Goal: Book appointment/travel/reservation

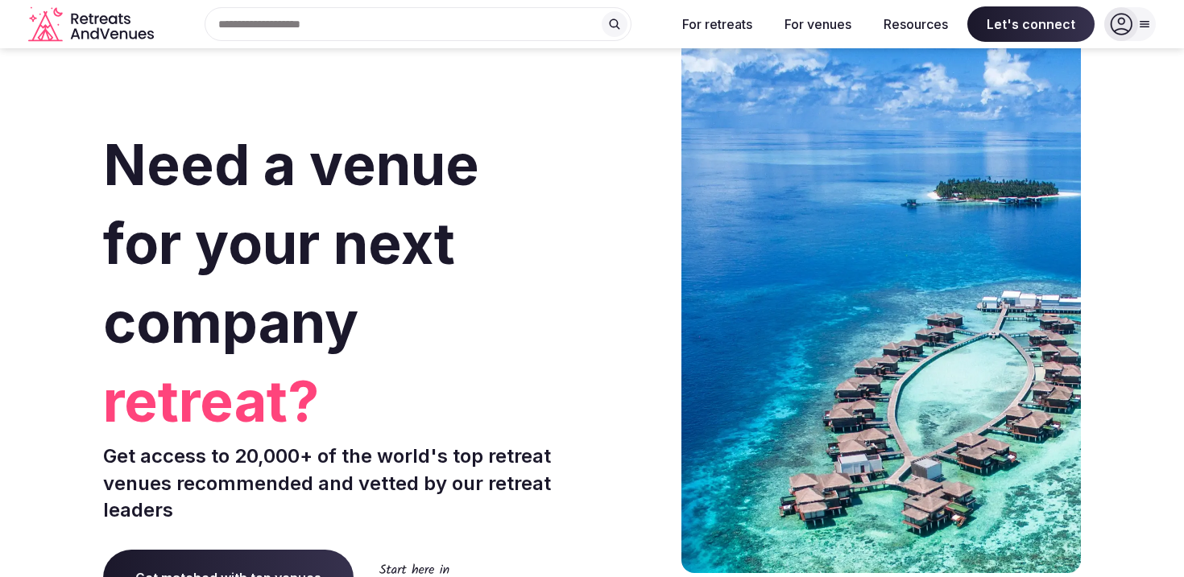
click at [278, 27] on div "Recent searches [GEOGRAPHIC_DATA], [GEOGRAPHIC_DATA], [GEOGRAPHIC_DATA] [GEOGRA…" at bounding box center [411, 24] width 503 height 34
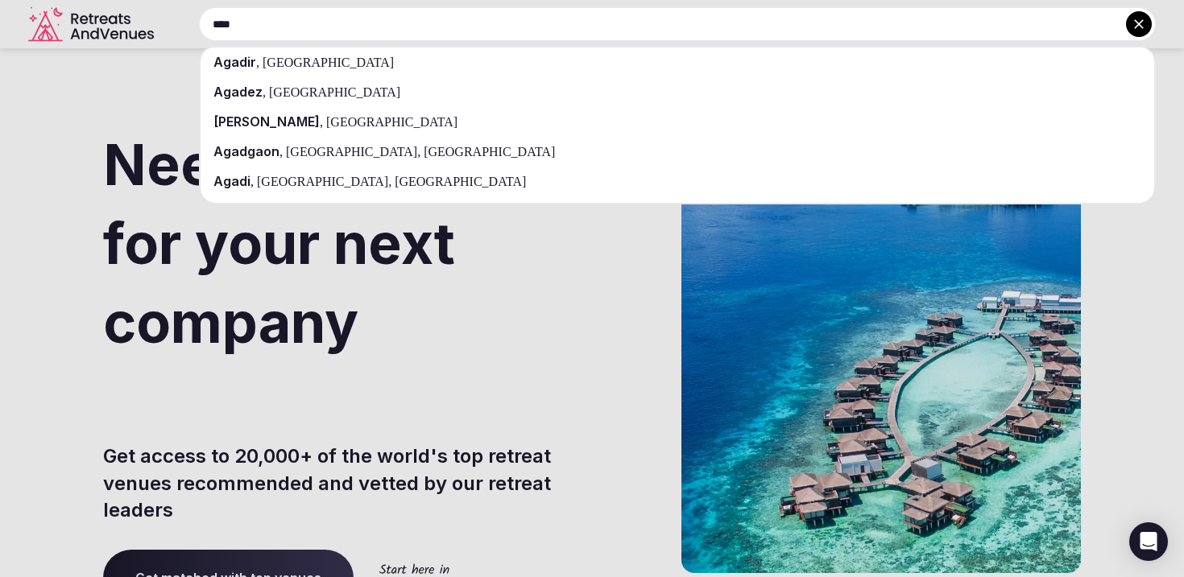
type input "****"
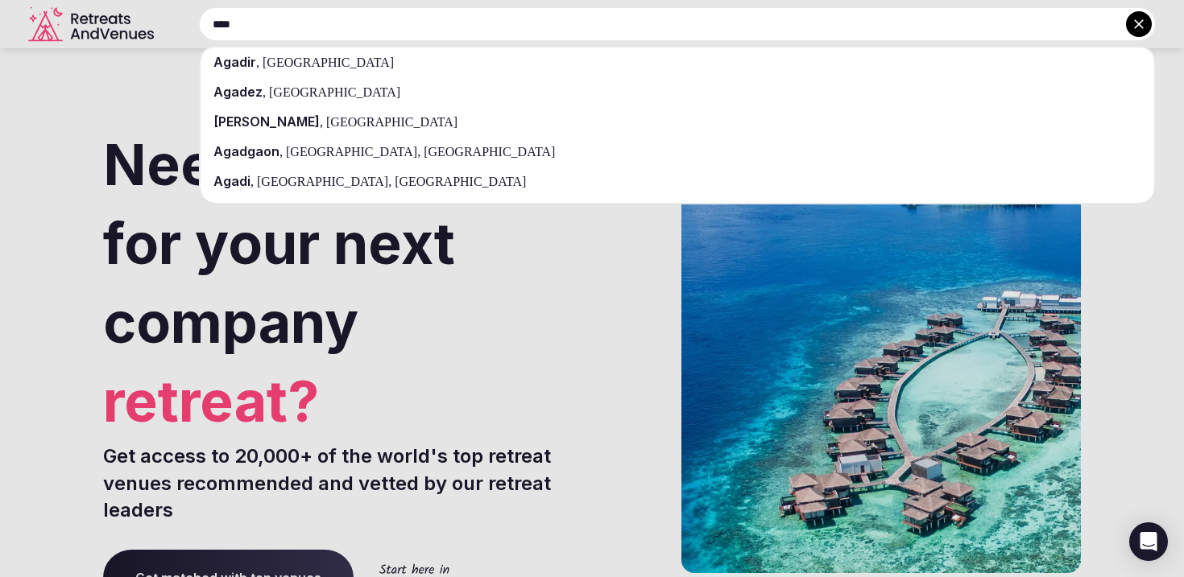
click at [280, 59] on span "[GEOGRAPHIC_DATA]" at bounding box center [326, 63] width 134 height 14
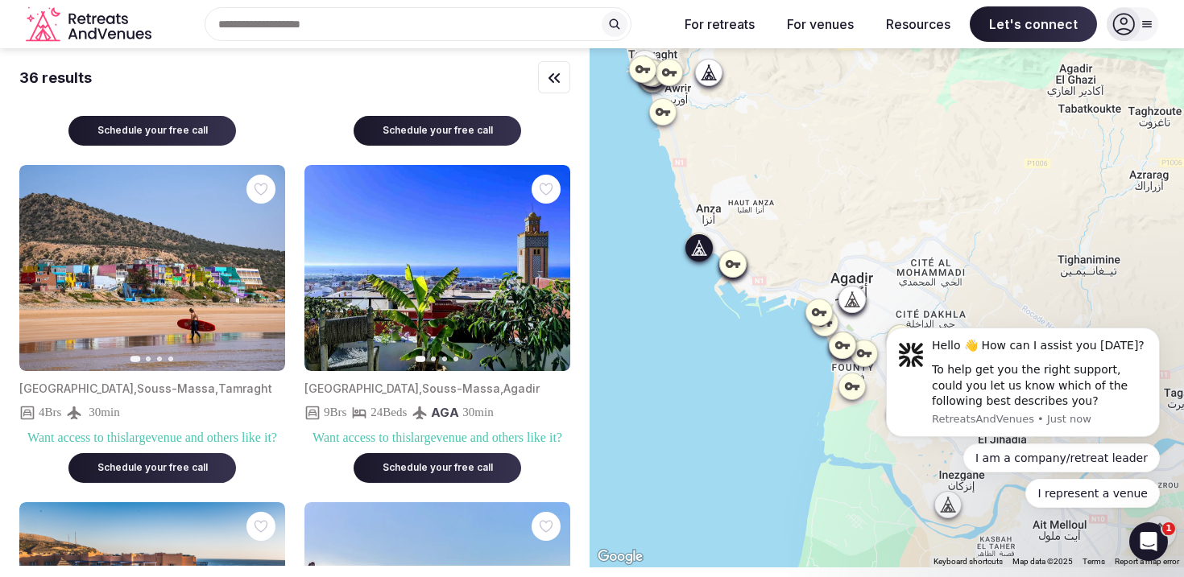
scroll to position [297, 0]
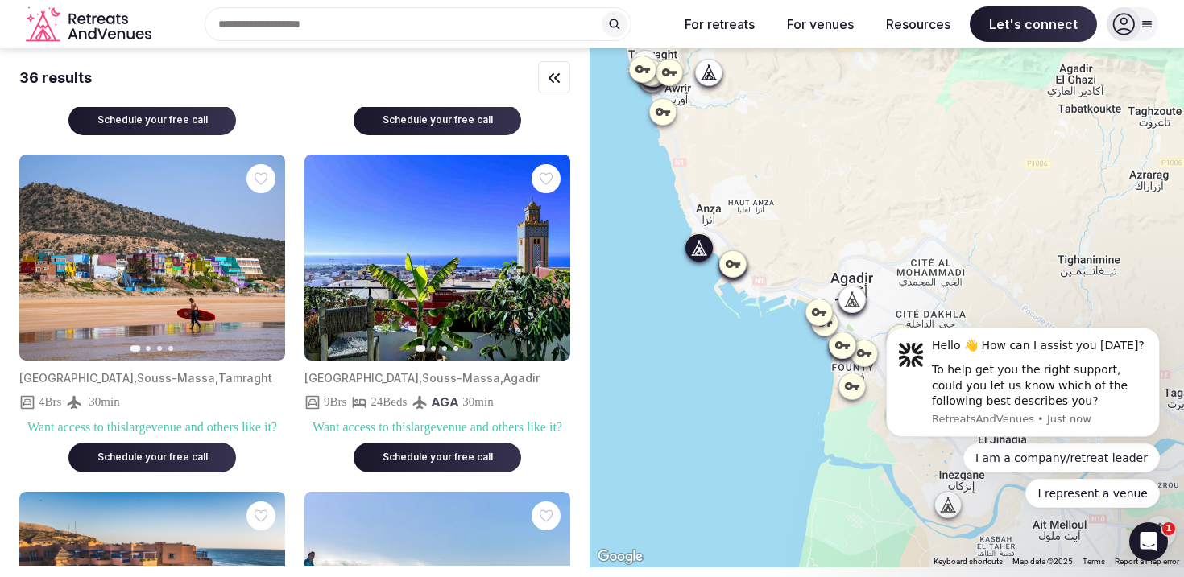
click at [548, 263] on icon "button" at bounding box center [548, 257] width 6 height 11
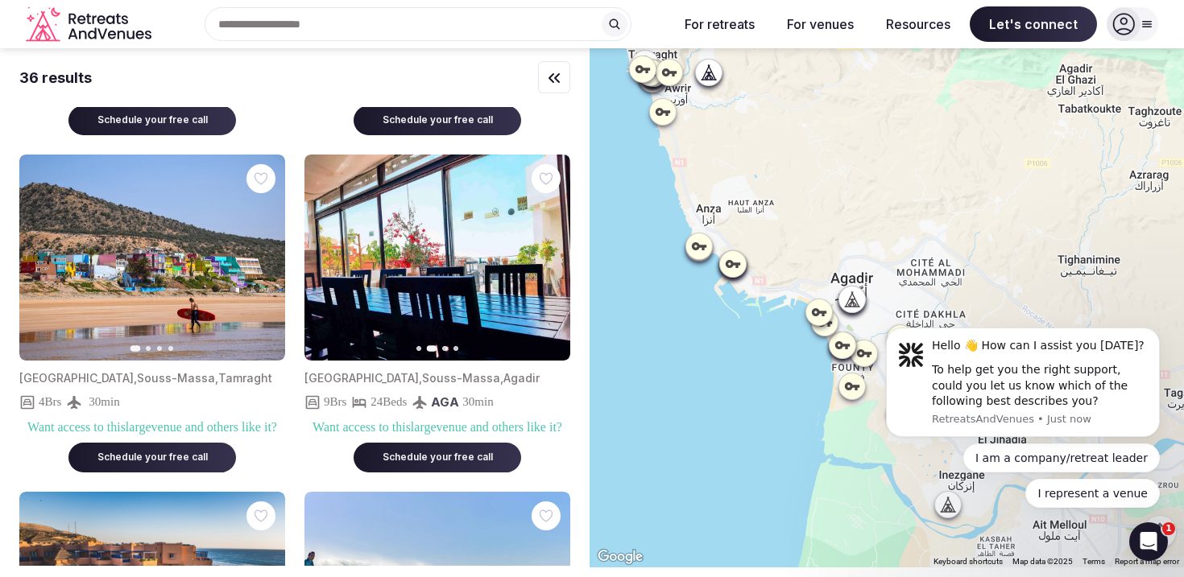
click at [543, 264] on icon "button" at bounding box center [547, 257] width 13 height 13
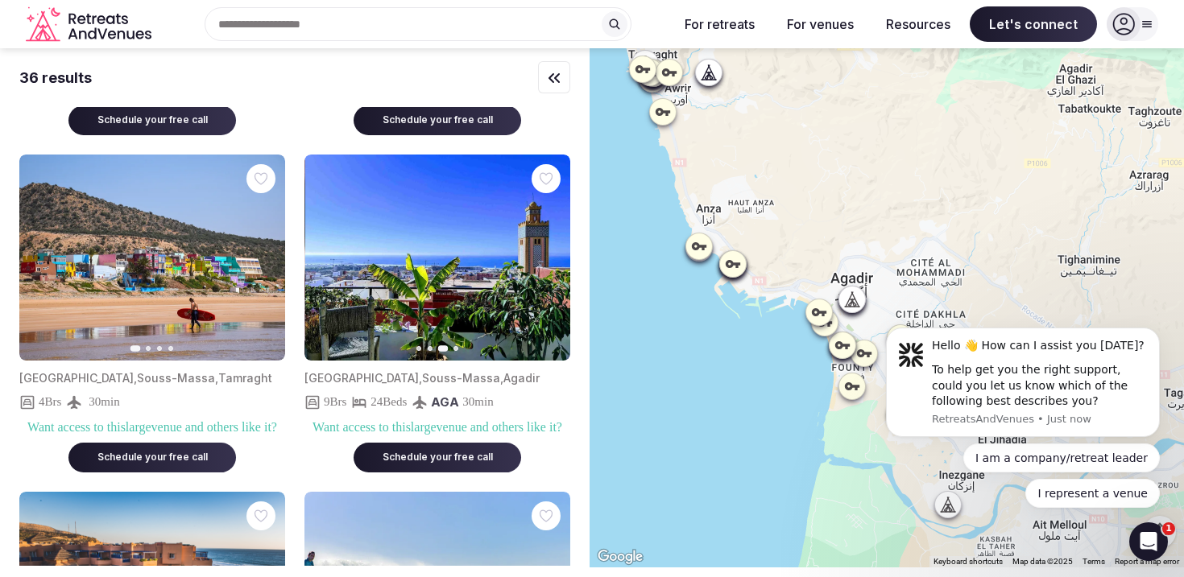
click at [543, 264] on icon "button" at bounding box center [547, 257] width 13 height 13
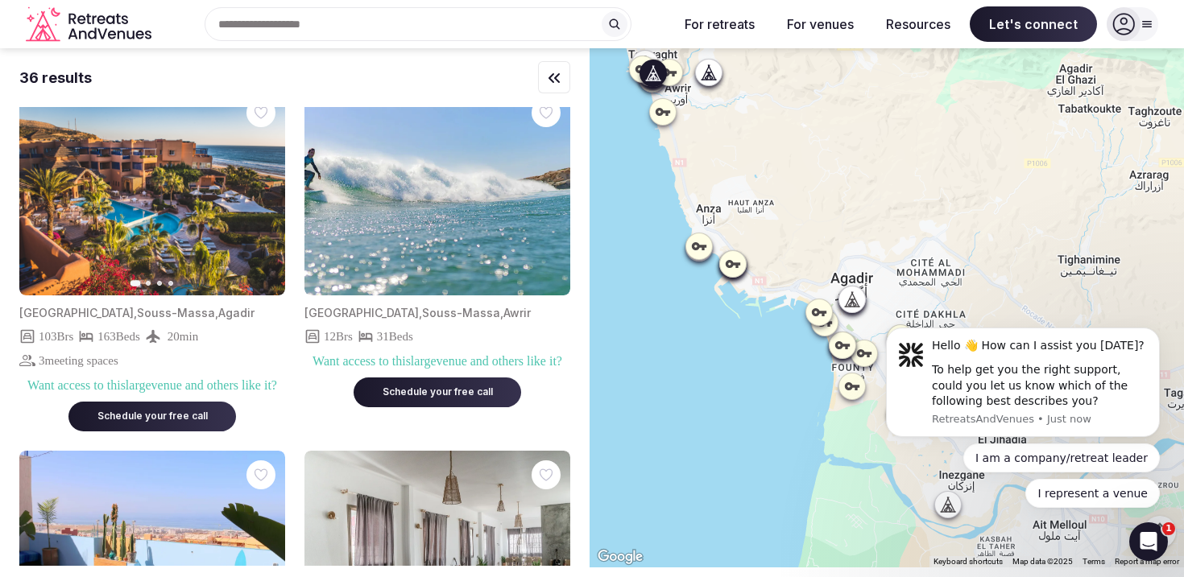
scroll to position [701, 0]
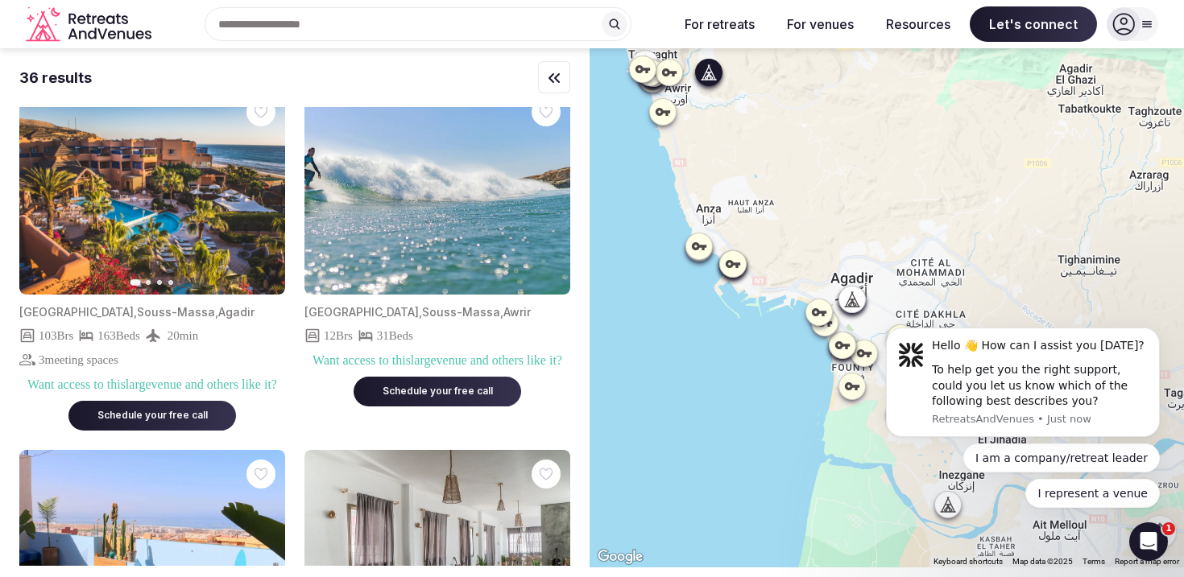
click at [504, 272] on img at bounding box center [437, 191] width 266 height 207
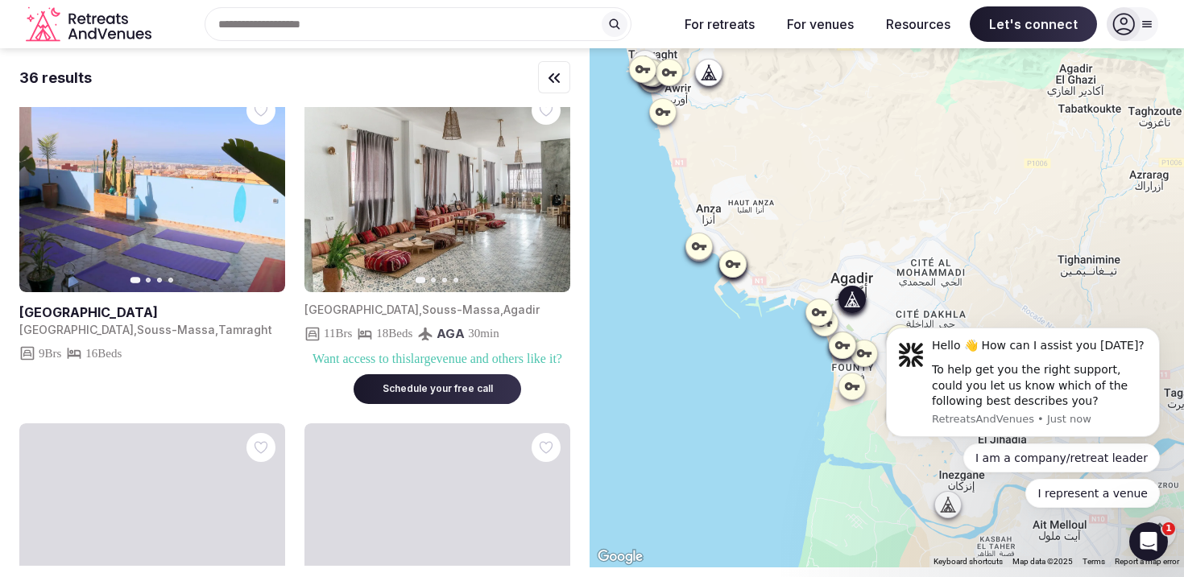
scroll to position [1072, 0]
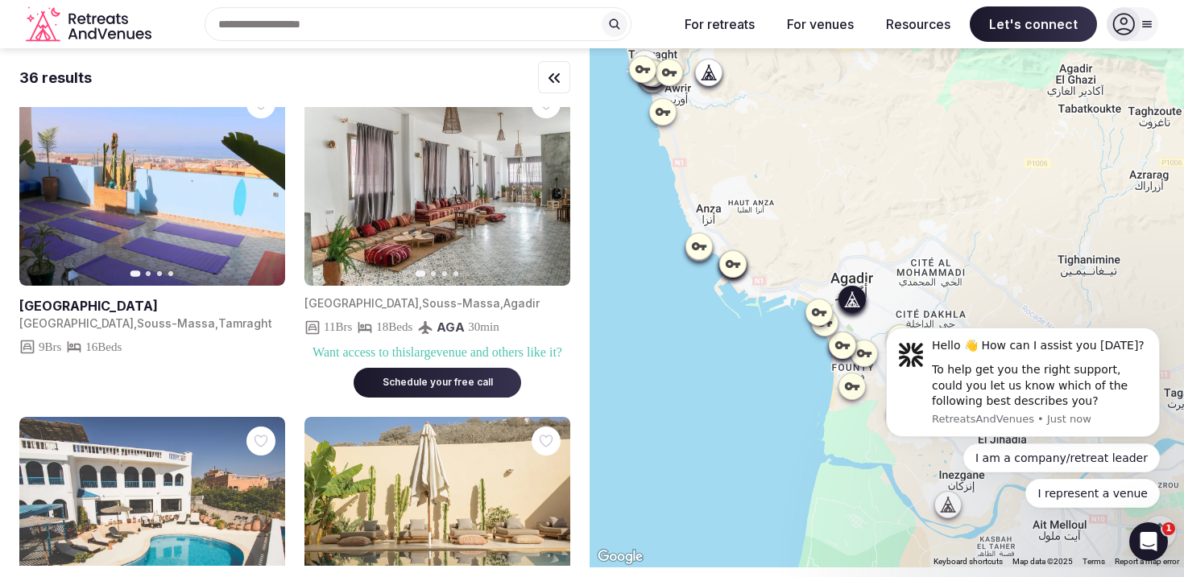
click at [544, 189] on icon "button" at bounding box center [547, 182] width 13 height 13
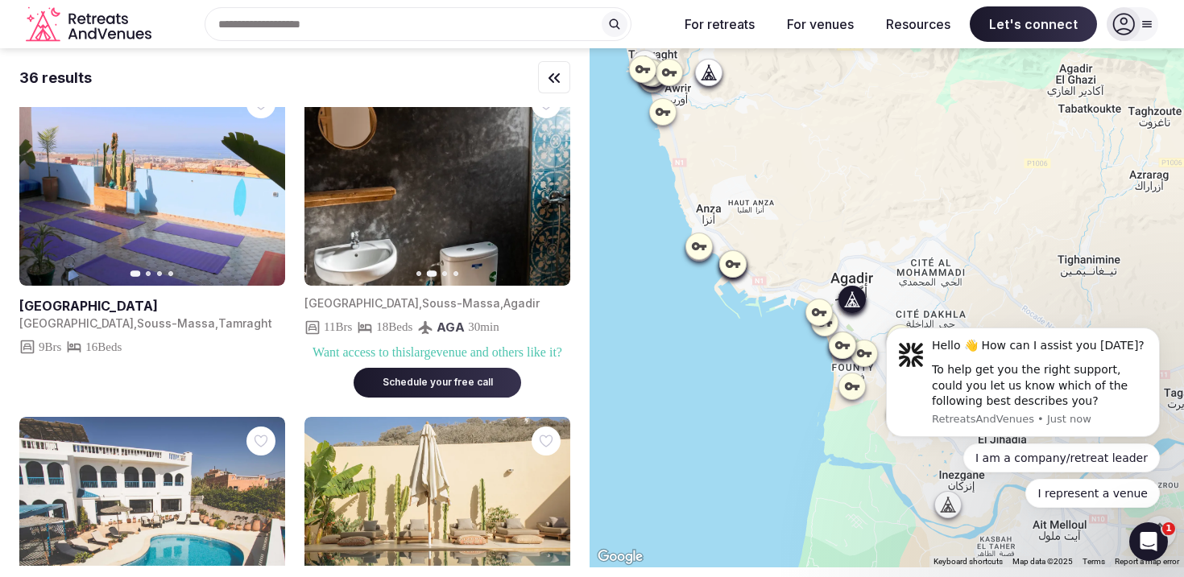
click at [544, 189] on icon "button" at bounding box center [547, 182] width 13 height 13
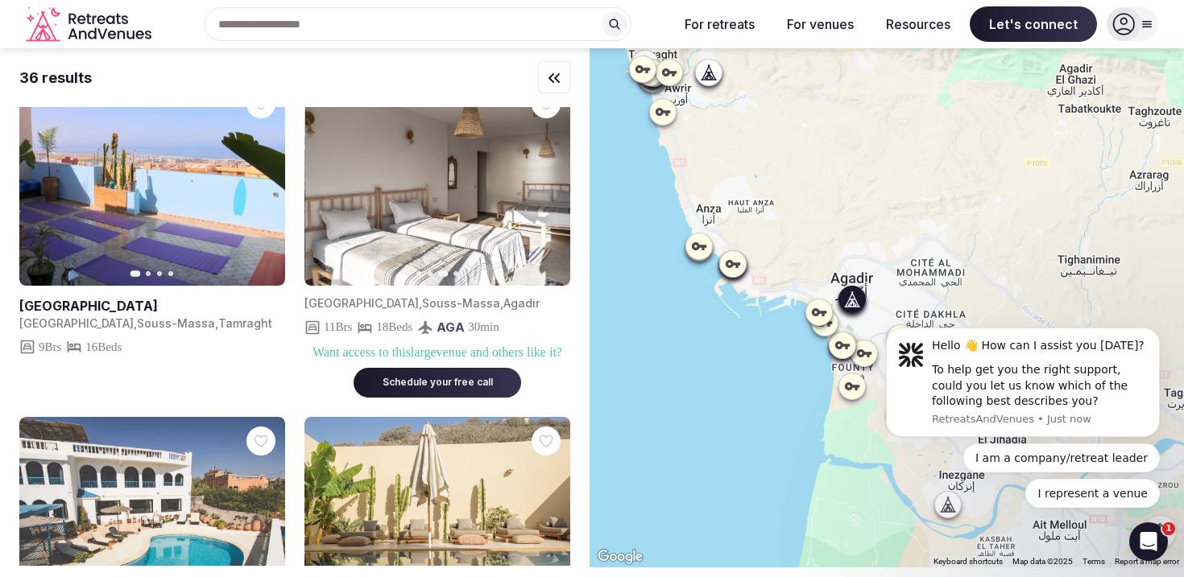
click at [544, 189] on icon "button" at bounding box center [547, 182] width 13 height 13
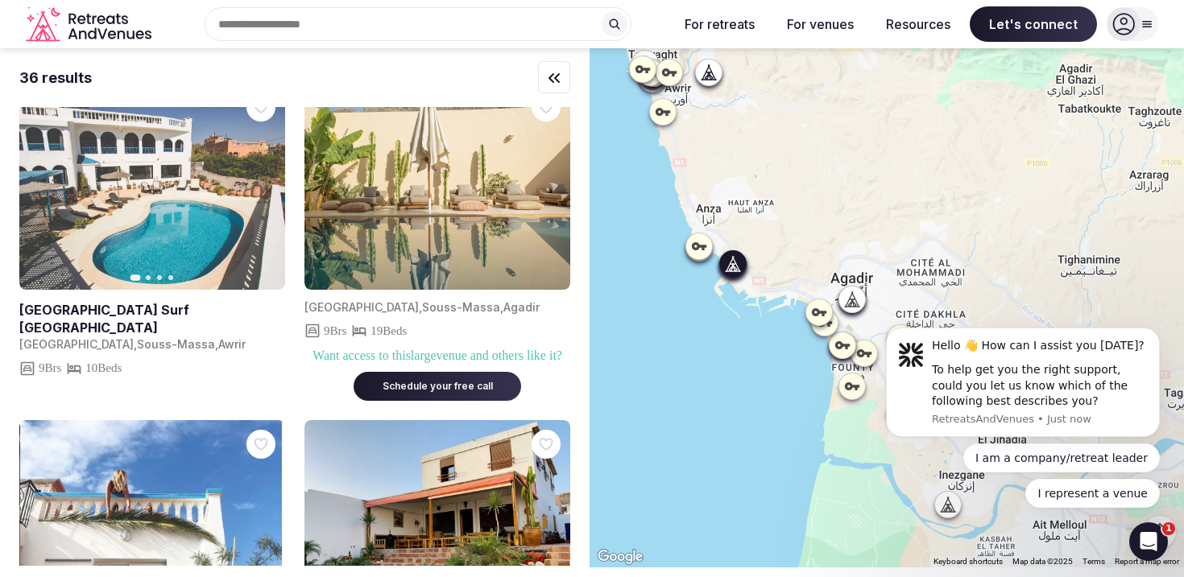
scroll to position [1409, 0]
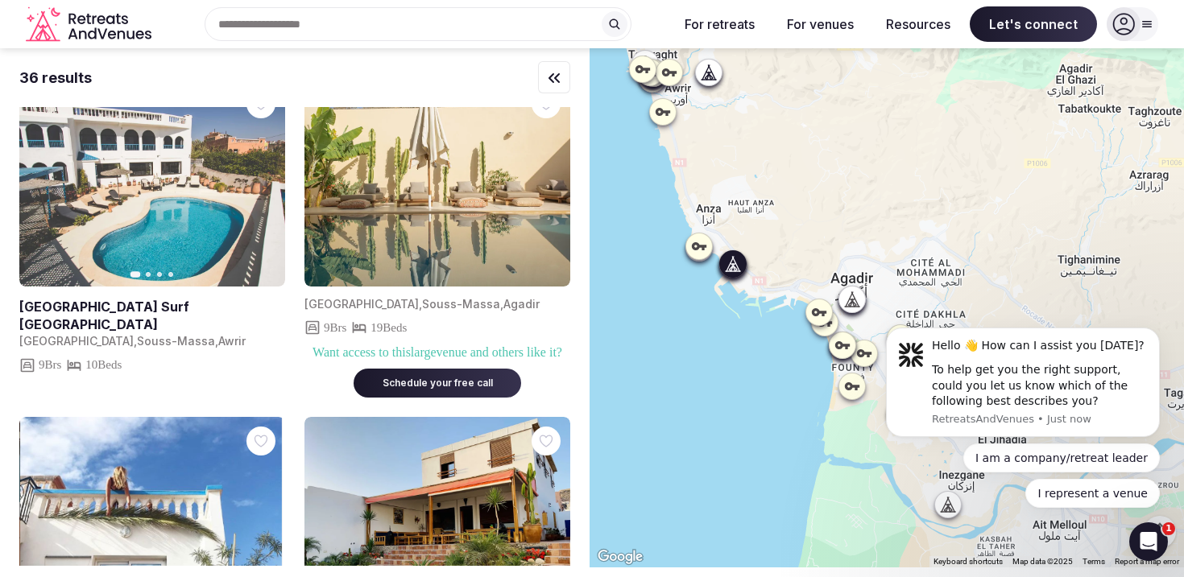
click at [404, 287] on img at bounding box center [437, 183] width 266 height 207
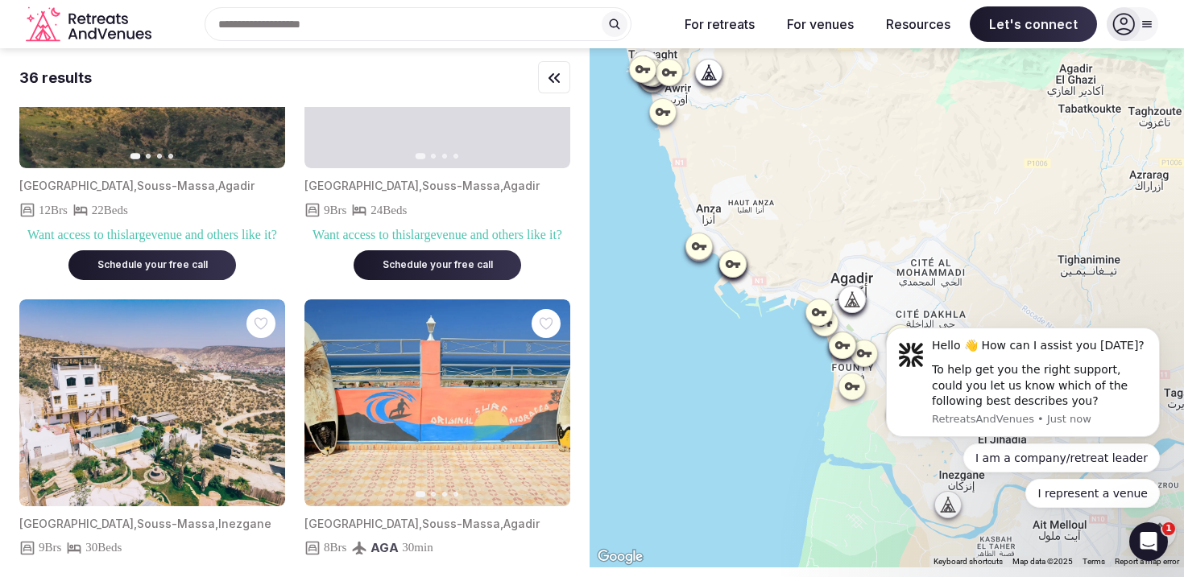
scroll to position [2206, 0]
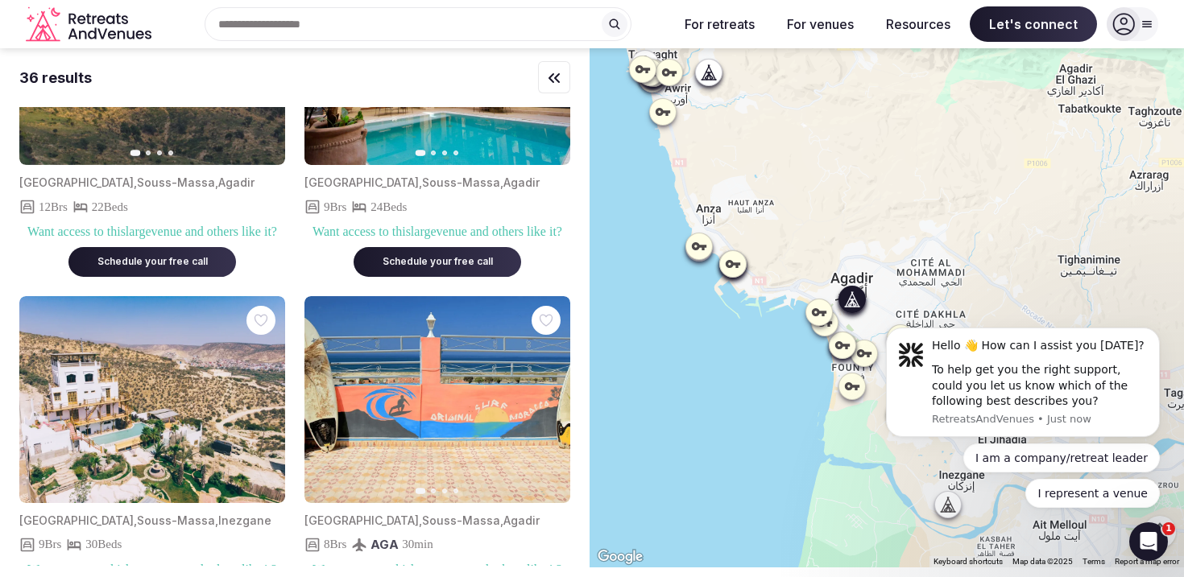
click at [267, 68] on icon "button" at bounding box center [262, 62] width 13 height 13
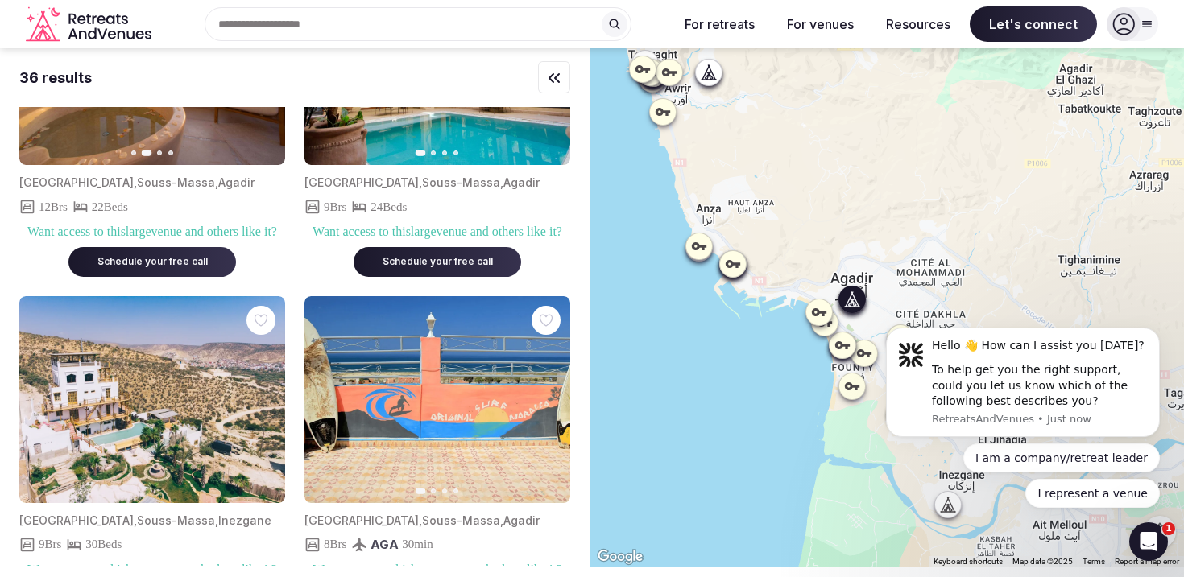
click at [267, 68] on icon "button" at bounding box center [262, 62] width 13 height 13
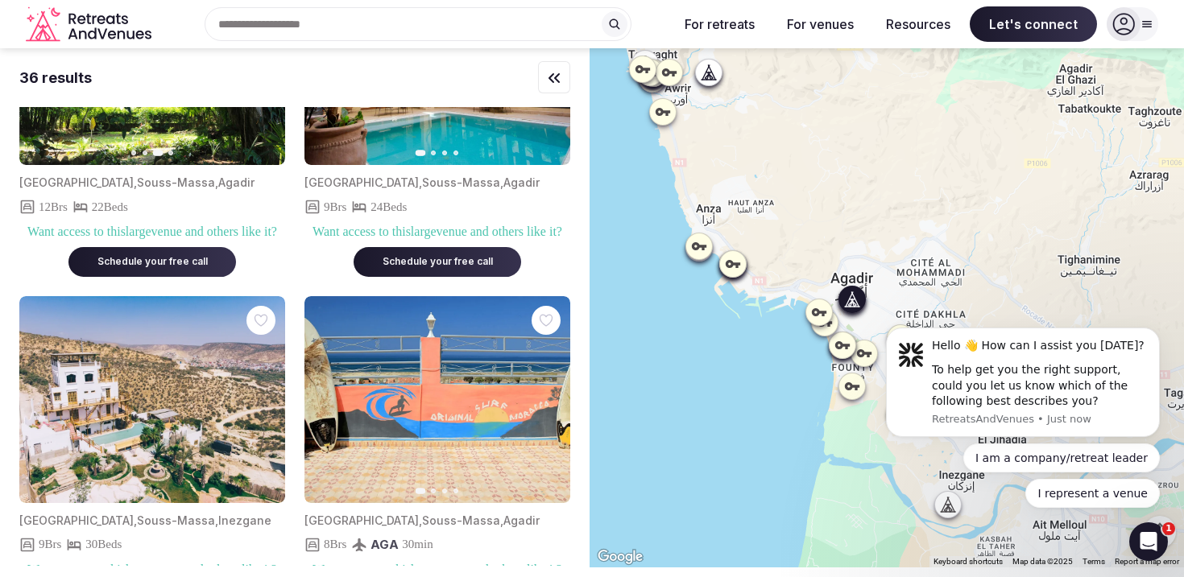
click at [267, 68] on icon "button" at bounding box center [262, 62] width 13 height 13
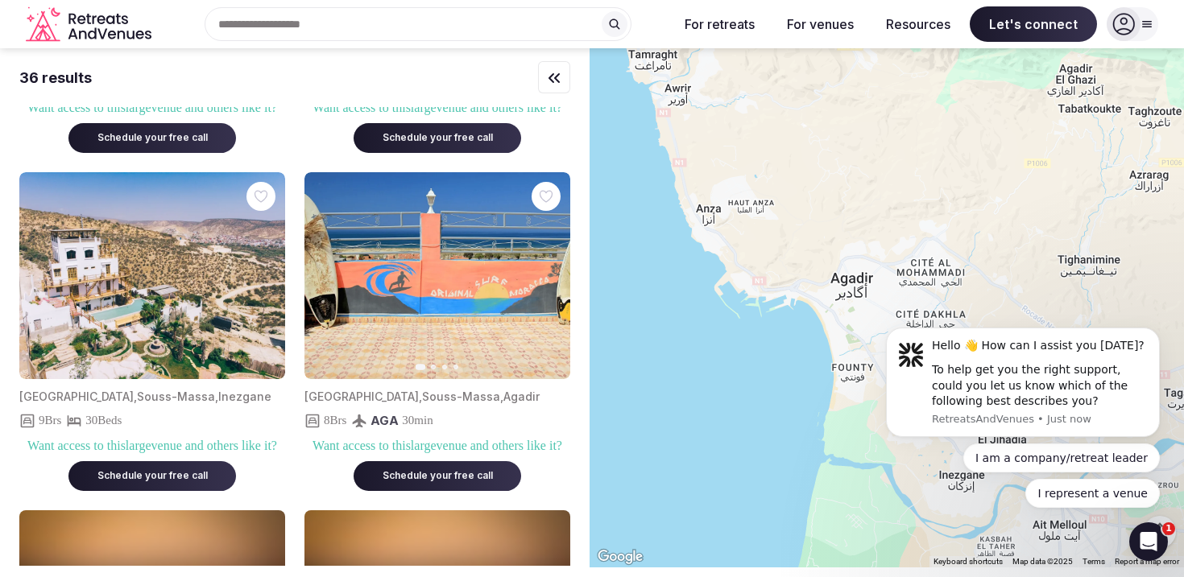
scroll to position [2327, 0]
